Goal: Task Accomplishment & Management: Manage account settings

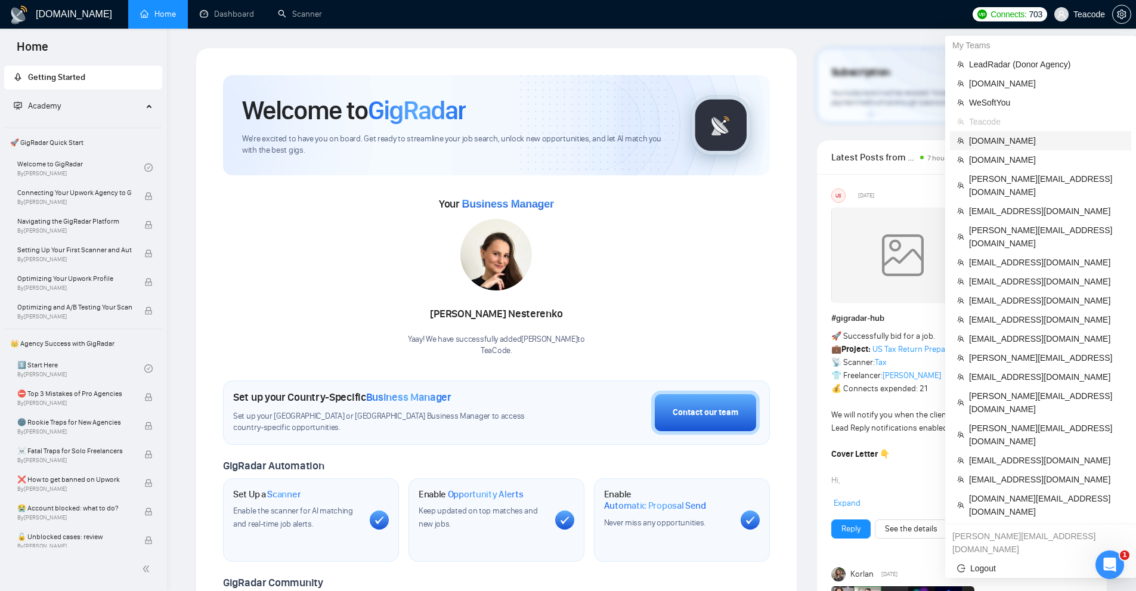
click at [998, 144] on span "[DOMAIN_NAME]" at bounding box center [1046, 140] width 155 height 13
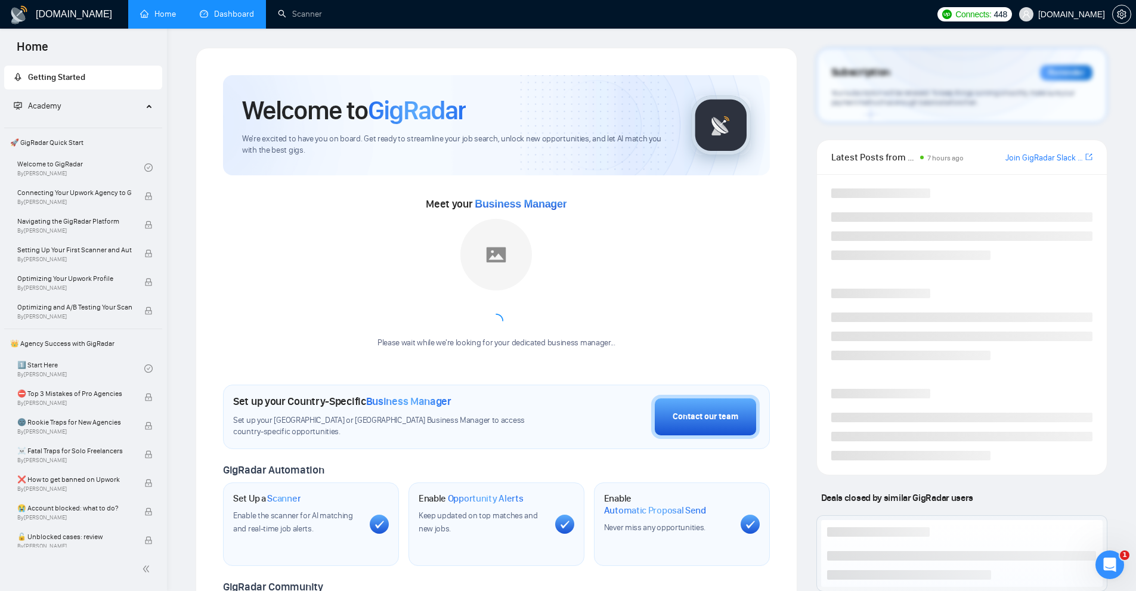
click at [245, 9] on link "Dashboard" at bounding box center [227, 14] width 54 height 10
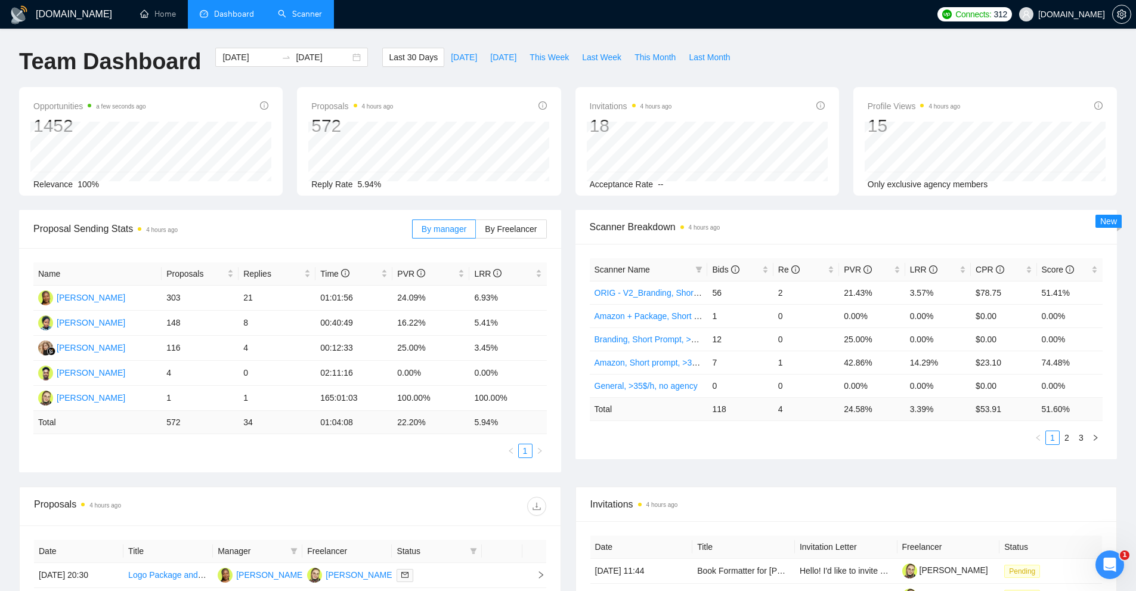
click at [304, 9] on link "Scanner" at bounding box center [300, 14] width 44 height 10
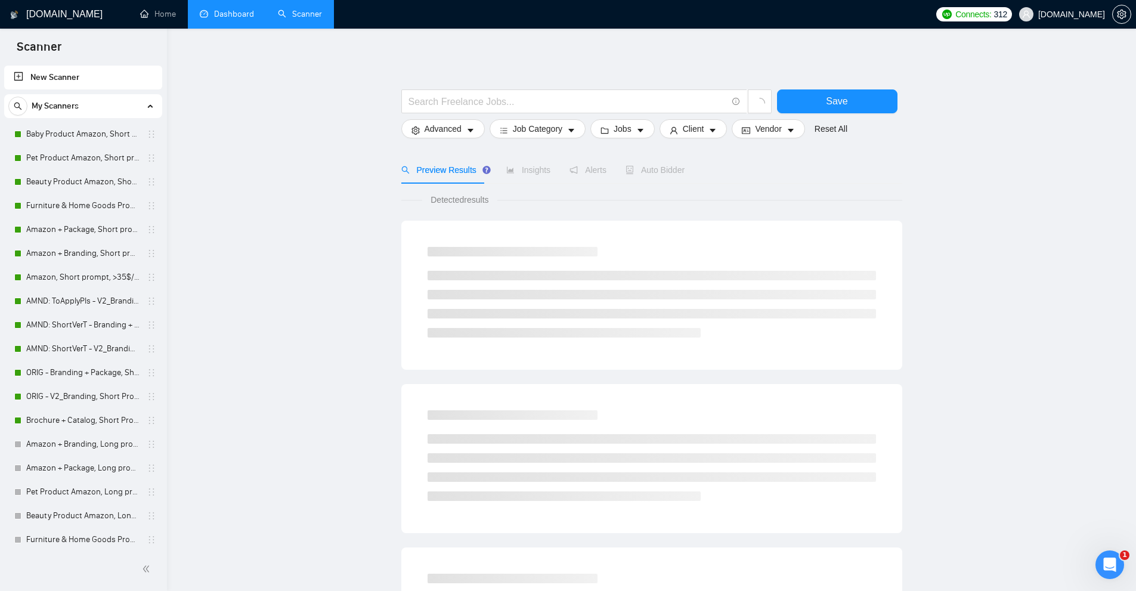
click at [215, 9] on link "Dashboard" at bounding box center [227, 14] width 54 height 10
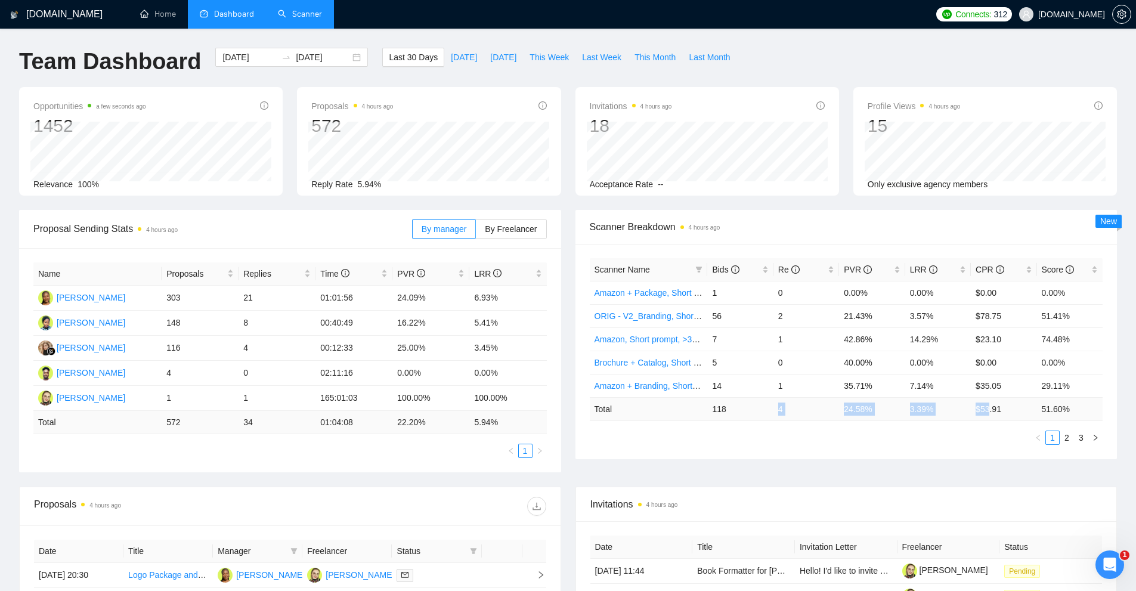
drag, startPoint x: 771, startPoint y: 400, endPoint x: 990, endPoint y: 412, distance: 219.2
click at [990, 412] on tr "Total 118 4 24.58 % 3.39 % $ 53.91 51.60 %" at bounding box center [846, 408] width 513 height 23
click at [990, 412] on td "$ 53.91" at bounding box center [1004, 408] width 66 height 23
drag, startPoint x: 1014, startPoint y: 410, endPoint x: 704, endPoint y: 408, distance: 310.1
click at [704, 408] on tr "Total 118 4 24.58 % 3.39 % $ 53.91 51.60 %" at bounding box center [846, 408] width 513 height 23
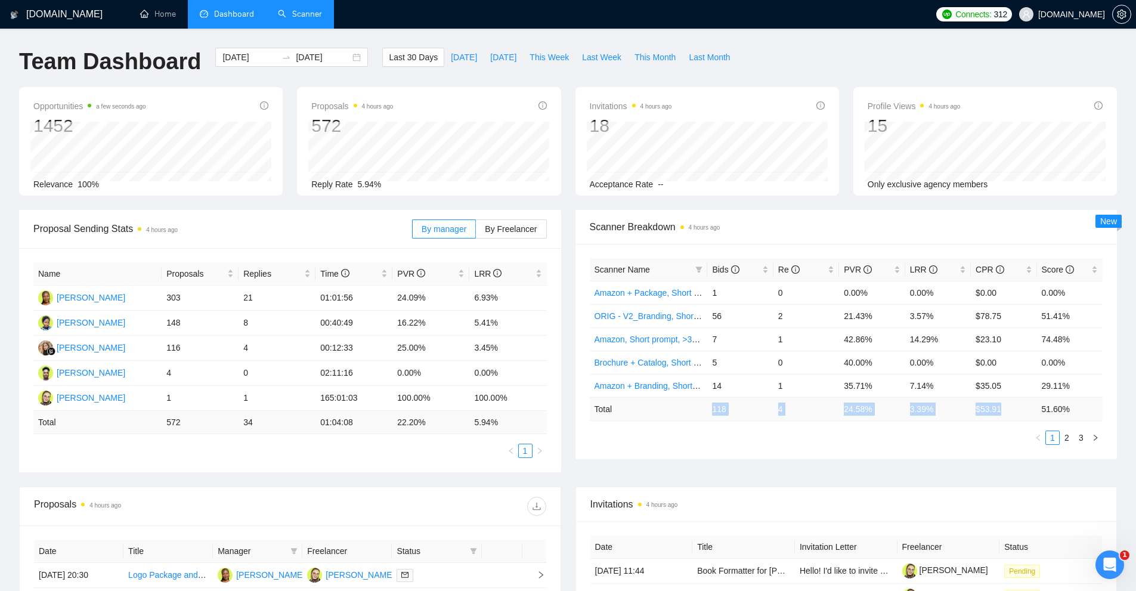
click at [704, 408] on td "Total" at bounding box center [649, 408] width 118 height 23
drag, startPoint x: 704, startPoint y: 408, endPoint x: 1094, endPoint y: 410, distance: 390.0
click at [1094, 410] on tr "Total 118 4 24.58 % 3.39 % $ 53.91 51.60 %" at bounding box center [846, 408] width 513 height 23
click at [1094, 410] on td "51.60 %" at bounding box center [1070, 408] width 66 height 23
drag, startPoint x: 1100, startPoint y: 405, endPoint x: 637, endPoint y: 403, distance: 462.7
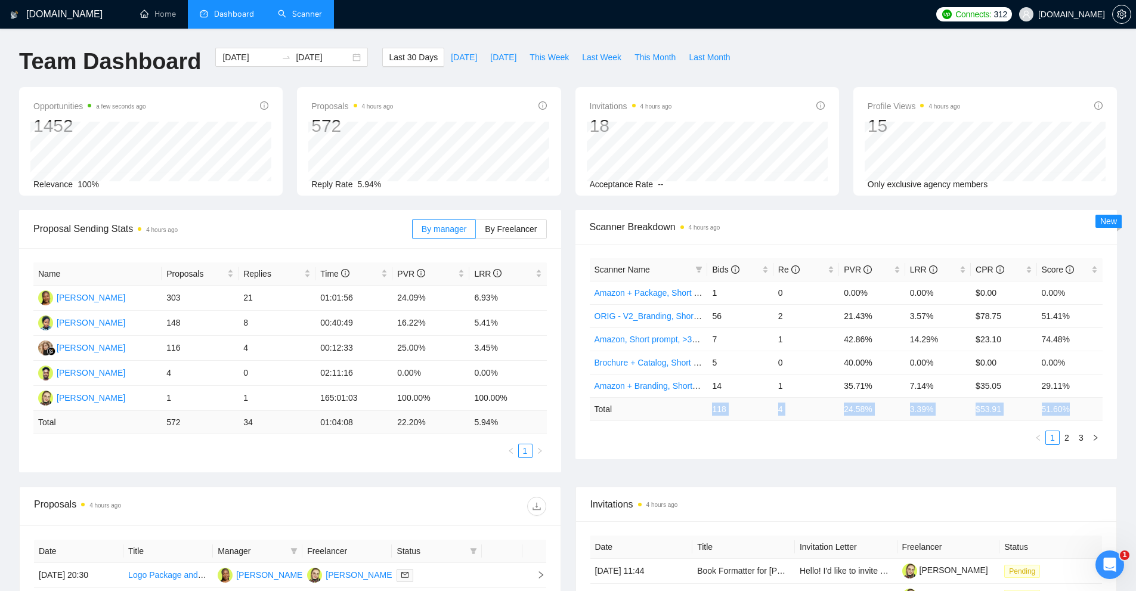
click at [637, 403] on tr "Total 118 4 24.58 % 3.39 % $ 53.91 51.60 %" at bounding box center [846, 408] width 513 height 23
drag, startPoint x: 248, startPoint y: 394, endPoint x: 258, endPoint y: 401, distance: 11.9
click at [258, 401] on td "1" at bounding box center [277, 398] width 77 height 25
click at [383, 386] on td "165:01:03" at bounding box center [353, 398] width 77 height 25
drag, startPoint x: 361, startPoint y: 400, endPoint x: 304, endPoint y: 403, distance: 57.3
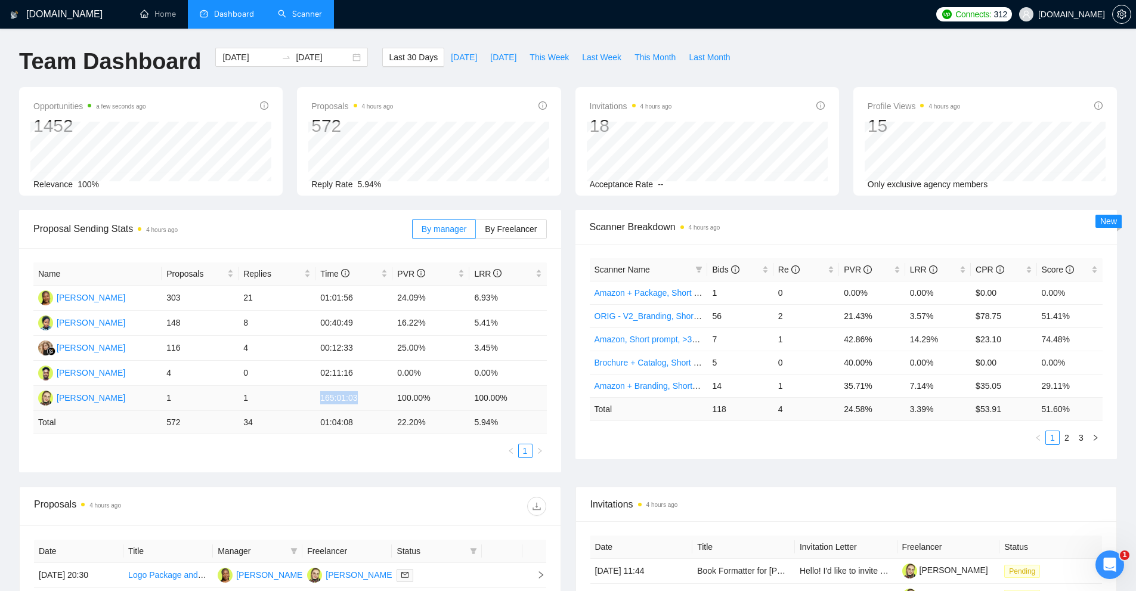
click at [305, 403] on tr "[PERSON_NAME] 1 1 165:01:03 100.00% 100.00%" at bounding box center [289, 398] width 513 height 25
click at [300, 407] on td "1" at bounding box center [277, 398] width 77 height 25
click at [287, 15] on link "Scanner" at bounding box center [300, 14] width 44 height 10
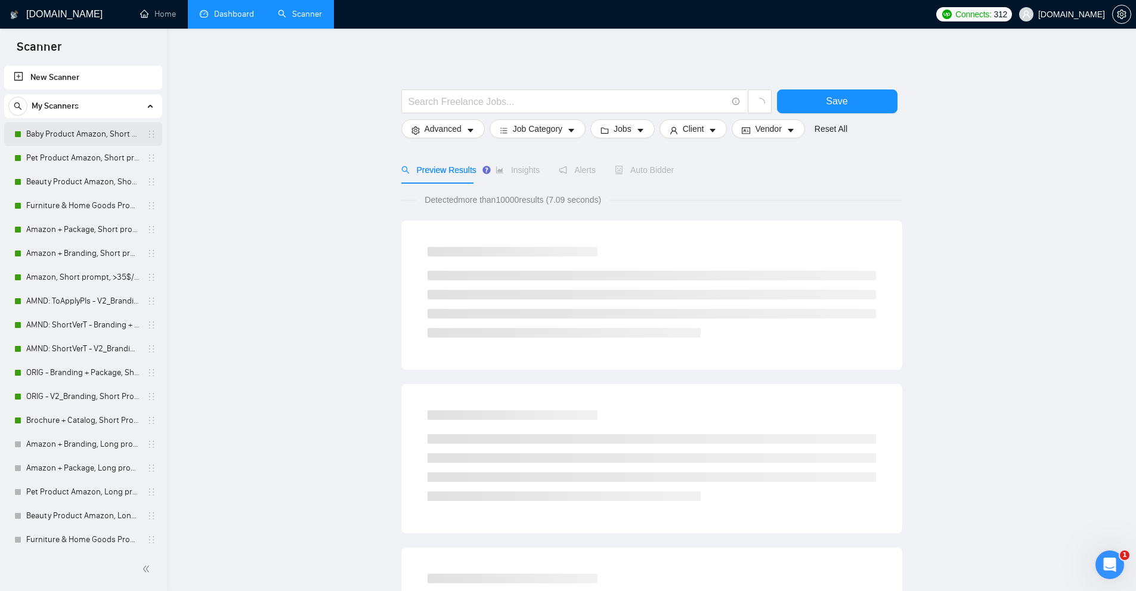
click at [48, 135] on link "Baby Product Amazon, Short prompt, >35$/h, no agency" at bounding box center [82, 134] width 113 height 24
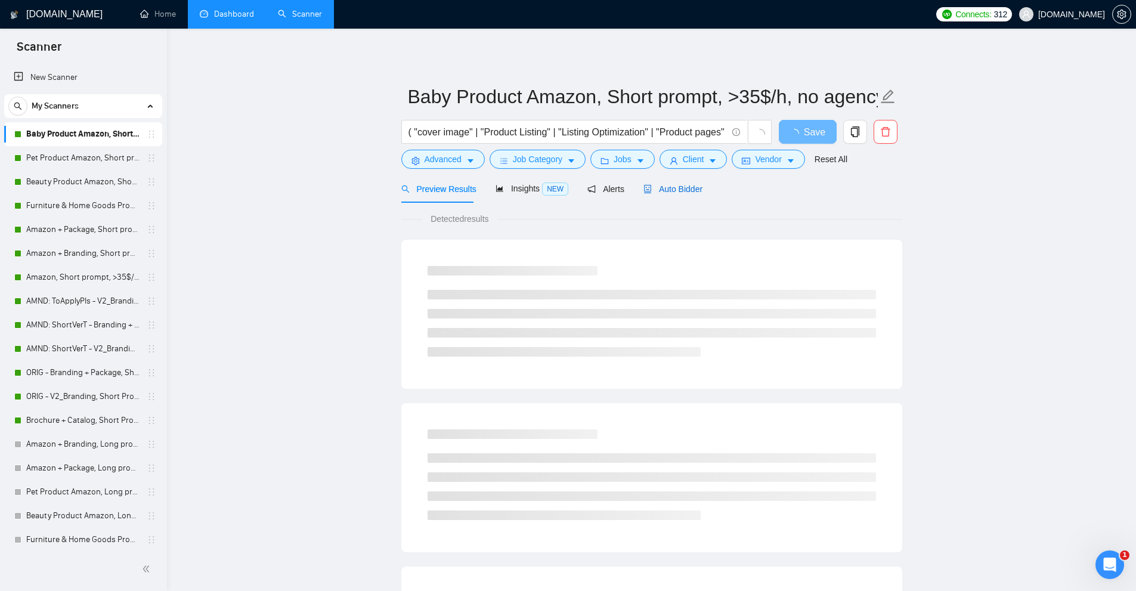
click at [671, 194] on div "Auto Bidder" at bounding box center [672, 188] width 59 height 13
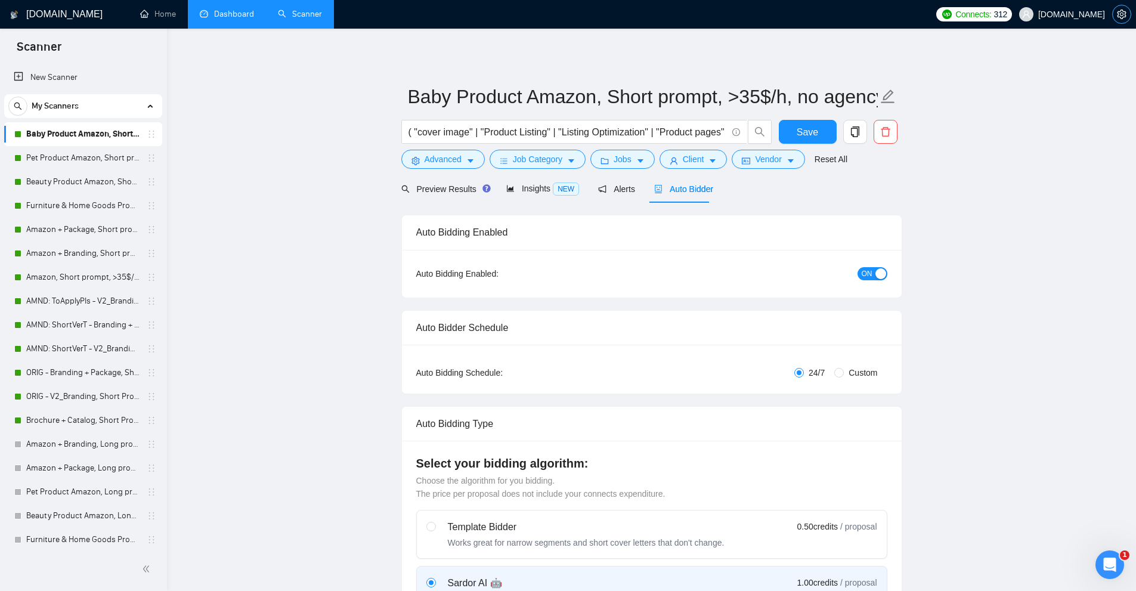
click at [1125, 14] on icon "setting" at bounding box center [1121, 15] width 9 height 10
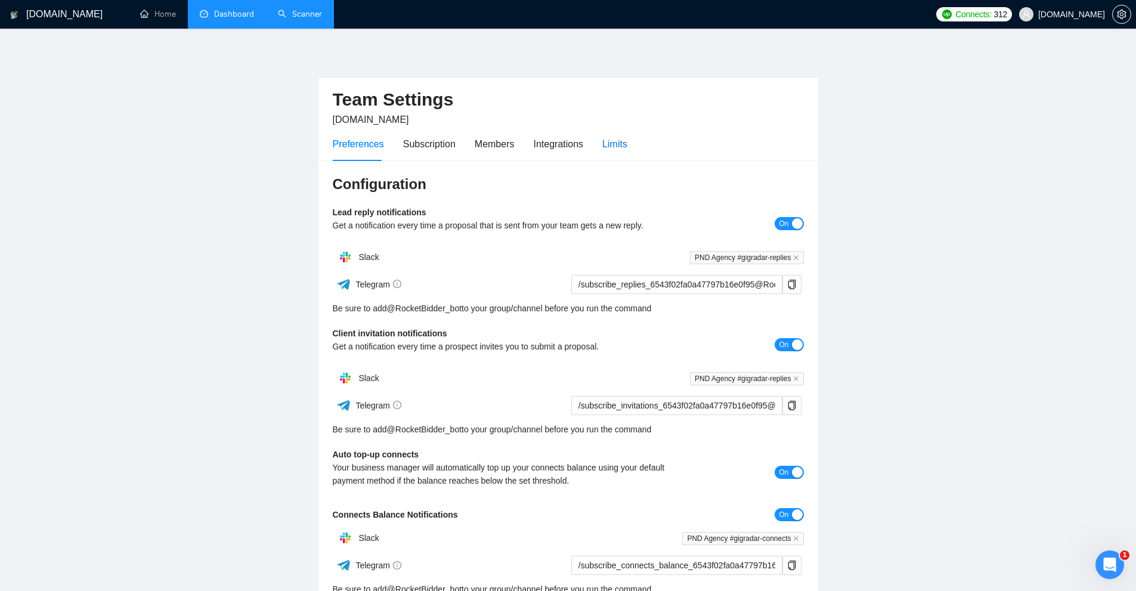
click at [606, 142] on div "Limits" at bounding box center [614, 144] width 25 height 15
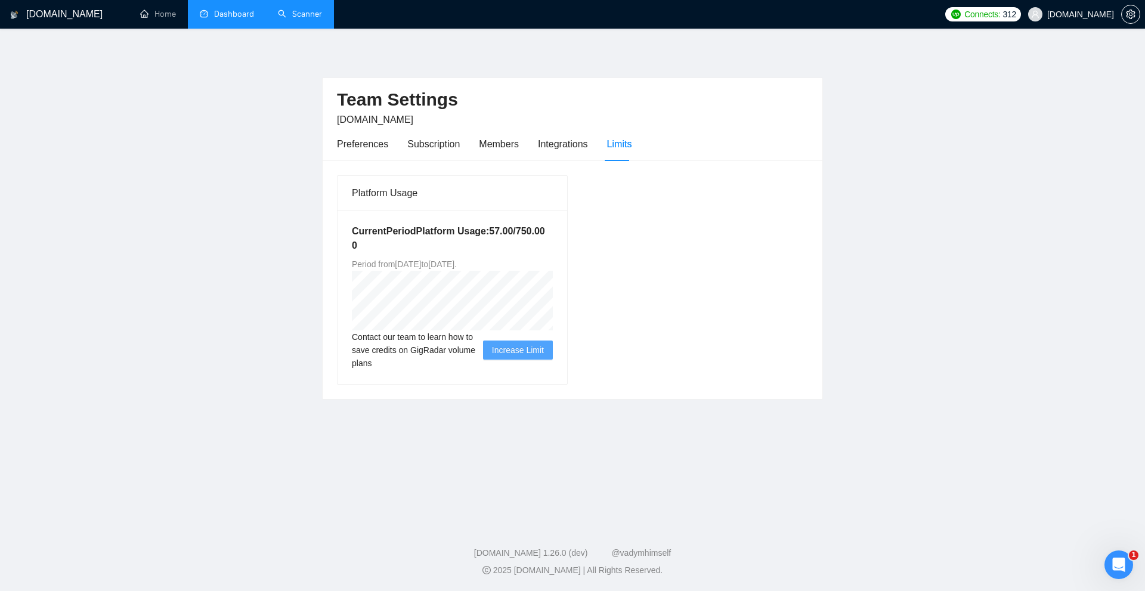
click at [524, 151] on div "Preferences Subscription Members Integrations Limits" at bounding box center [484, 144] width 295 height 34
click at [488, 149] on div "Members" at bounding box center [499, 144] width 40 height 15
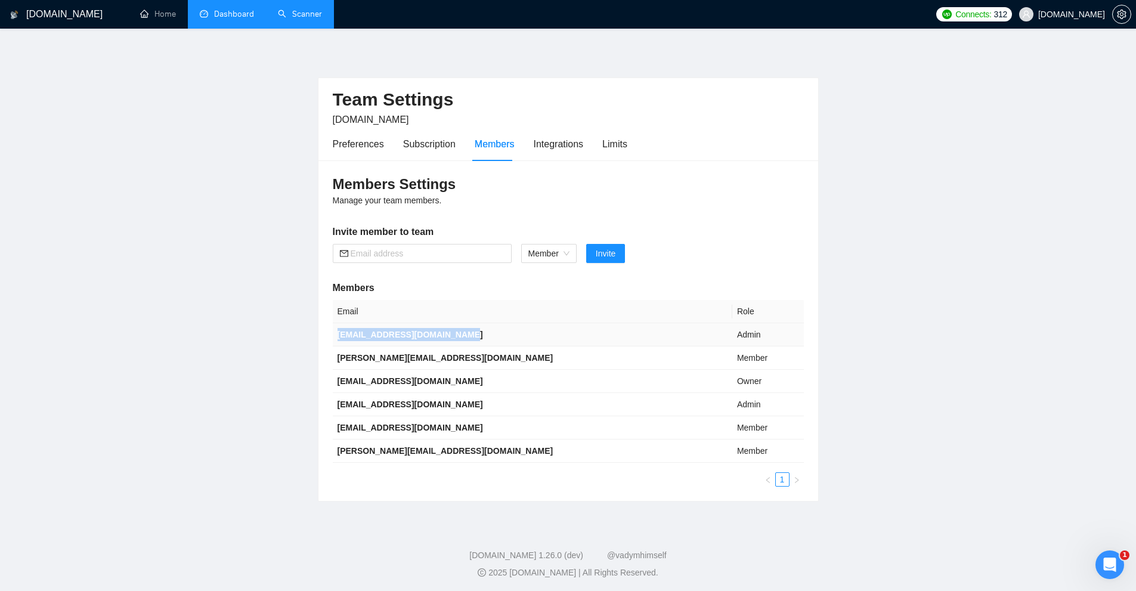
drag, startPoint x: 472, startPoint y: 330, endPoint x: 333, endPoint y: 332, distance: 139.5
click at [333, 332] on td "[EMAIL_ADDRESS][DOMAIN_NAME]" at bounding box center [533, 334] width 400 height 23
copy b "[EMAIL_ADDRESS][DOMAIN_NAME]"
